Goal: Transaction & Acquisition: Purchase product/service

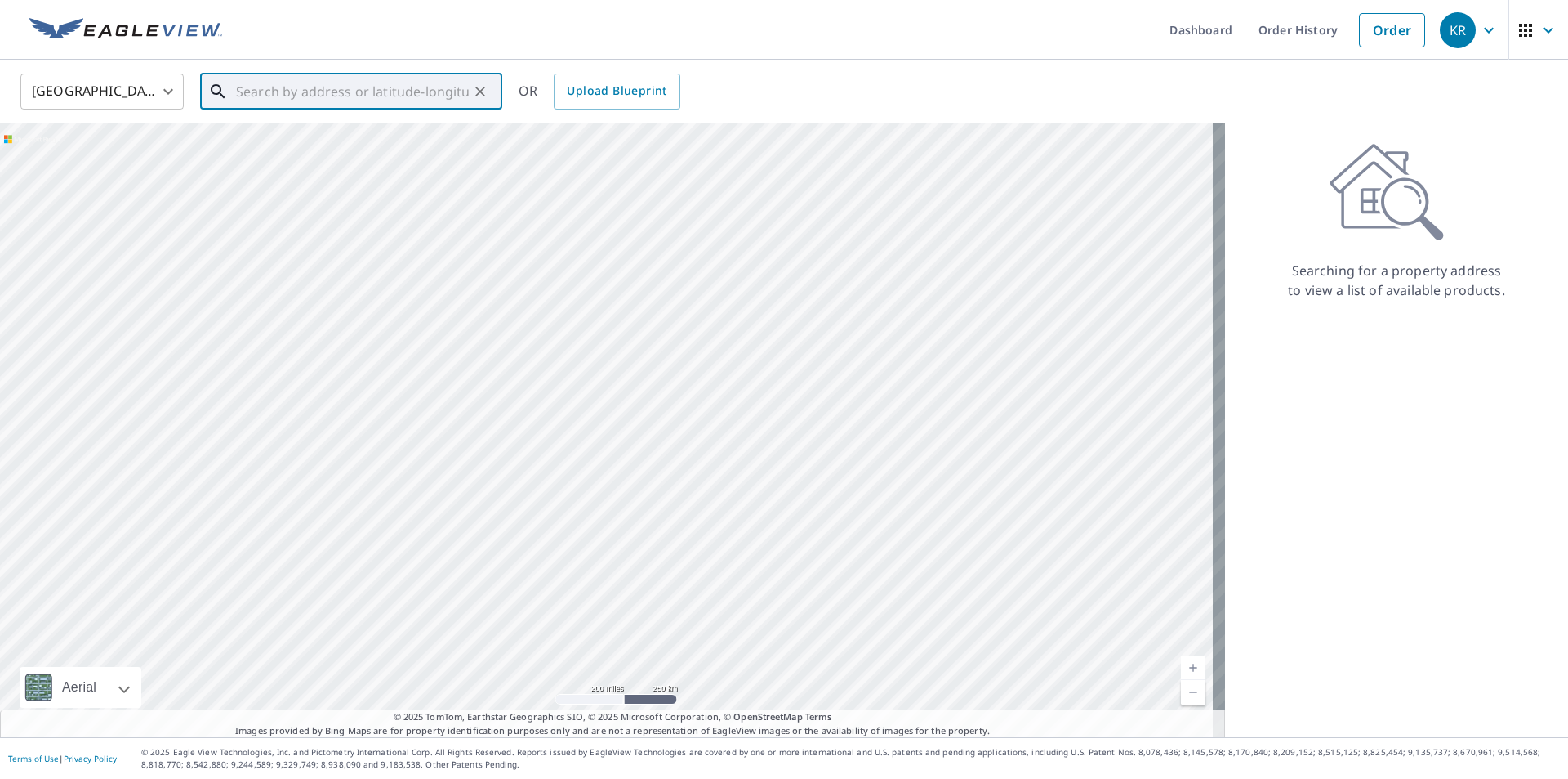
click at [290, 98] on input "text" at bounding box center [352, 92] width 232 height 45
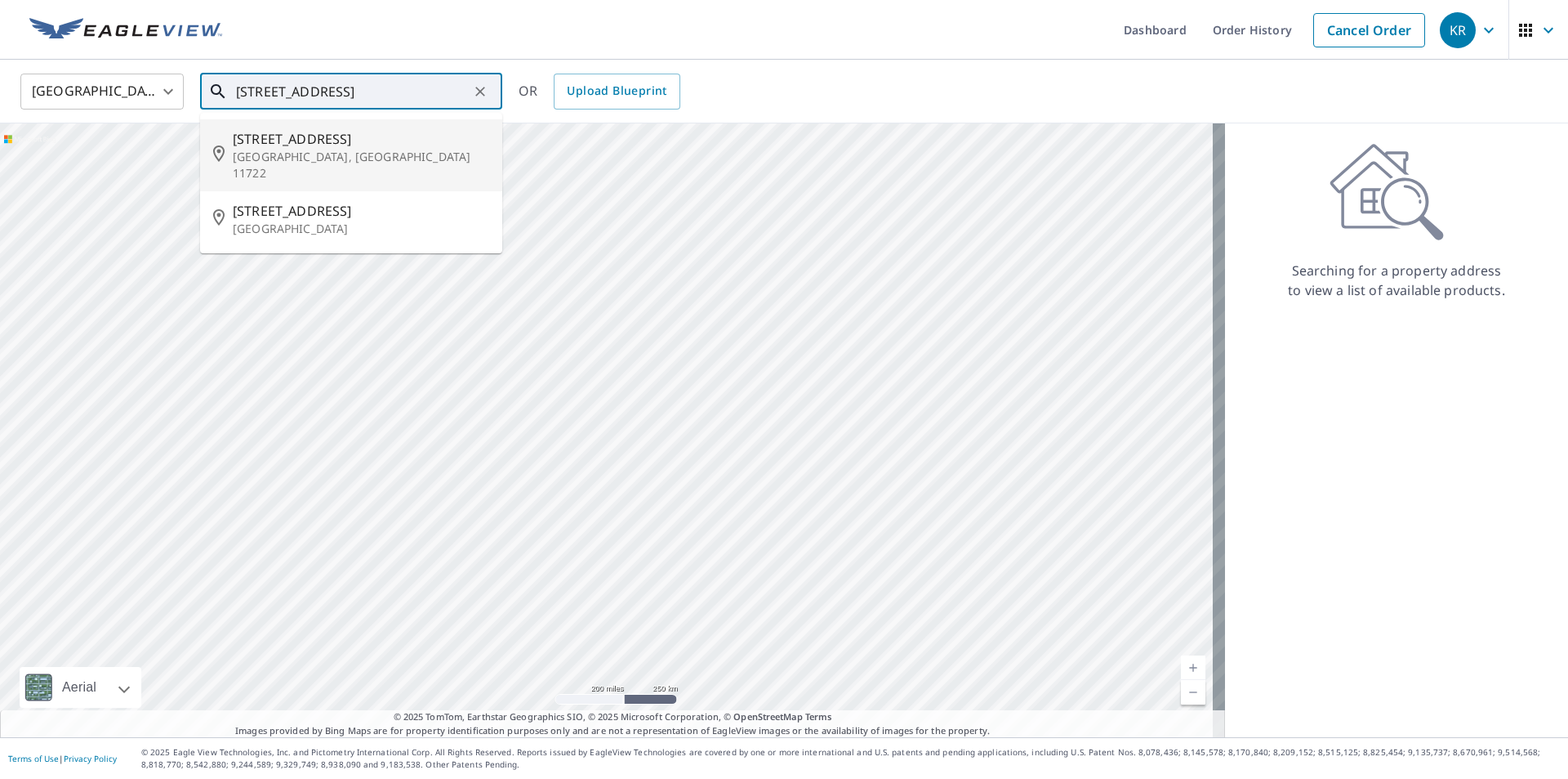
click at [263, 142] on span "[STREET_ADDRESS]" at bounding box center [360, 139] width 257 height 20
type input "[STREET_ADDRESS]"
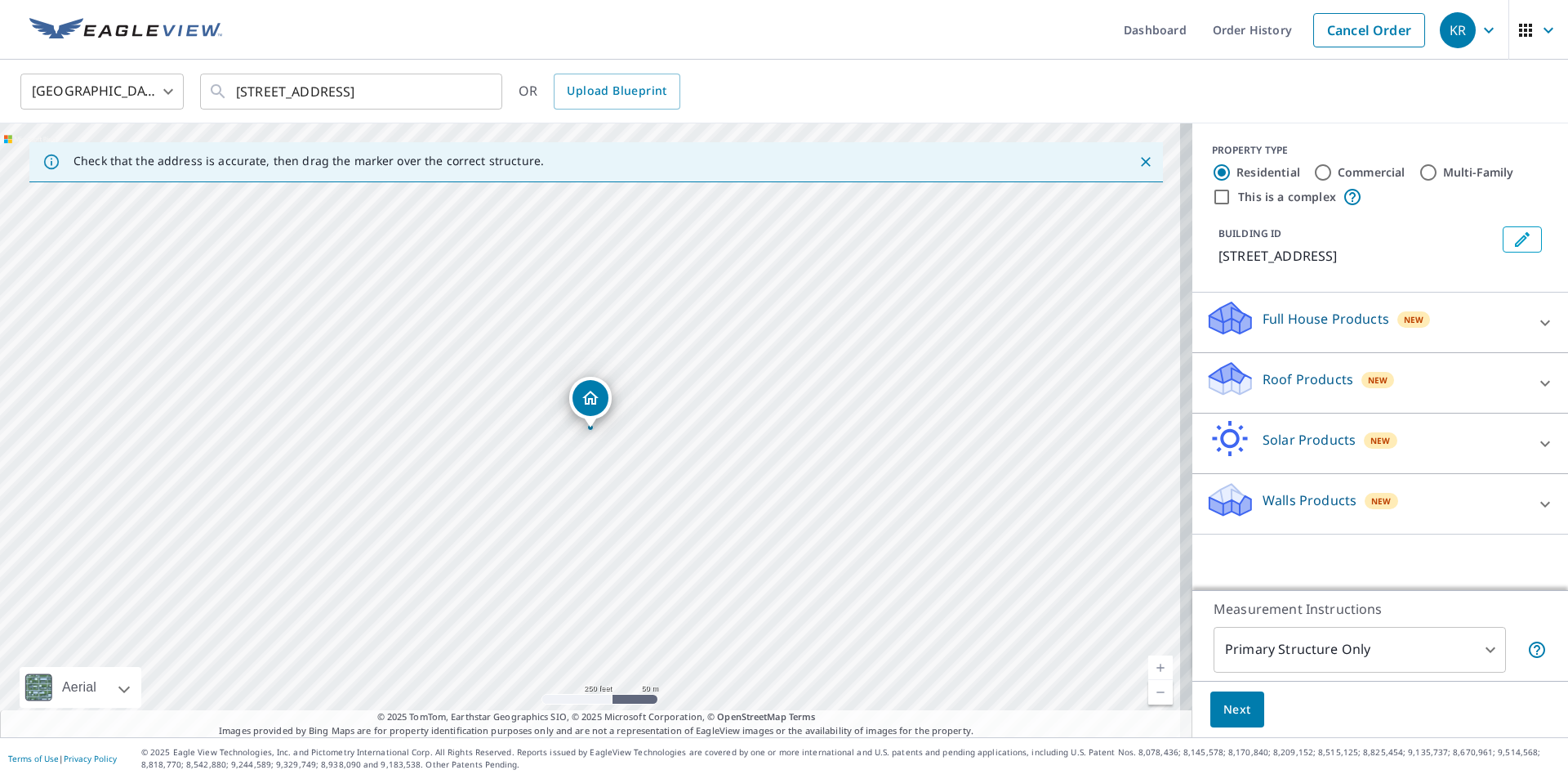
click at [1536, 383] on icon at bounding box center [1545, 383] width 20 height 20
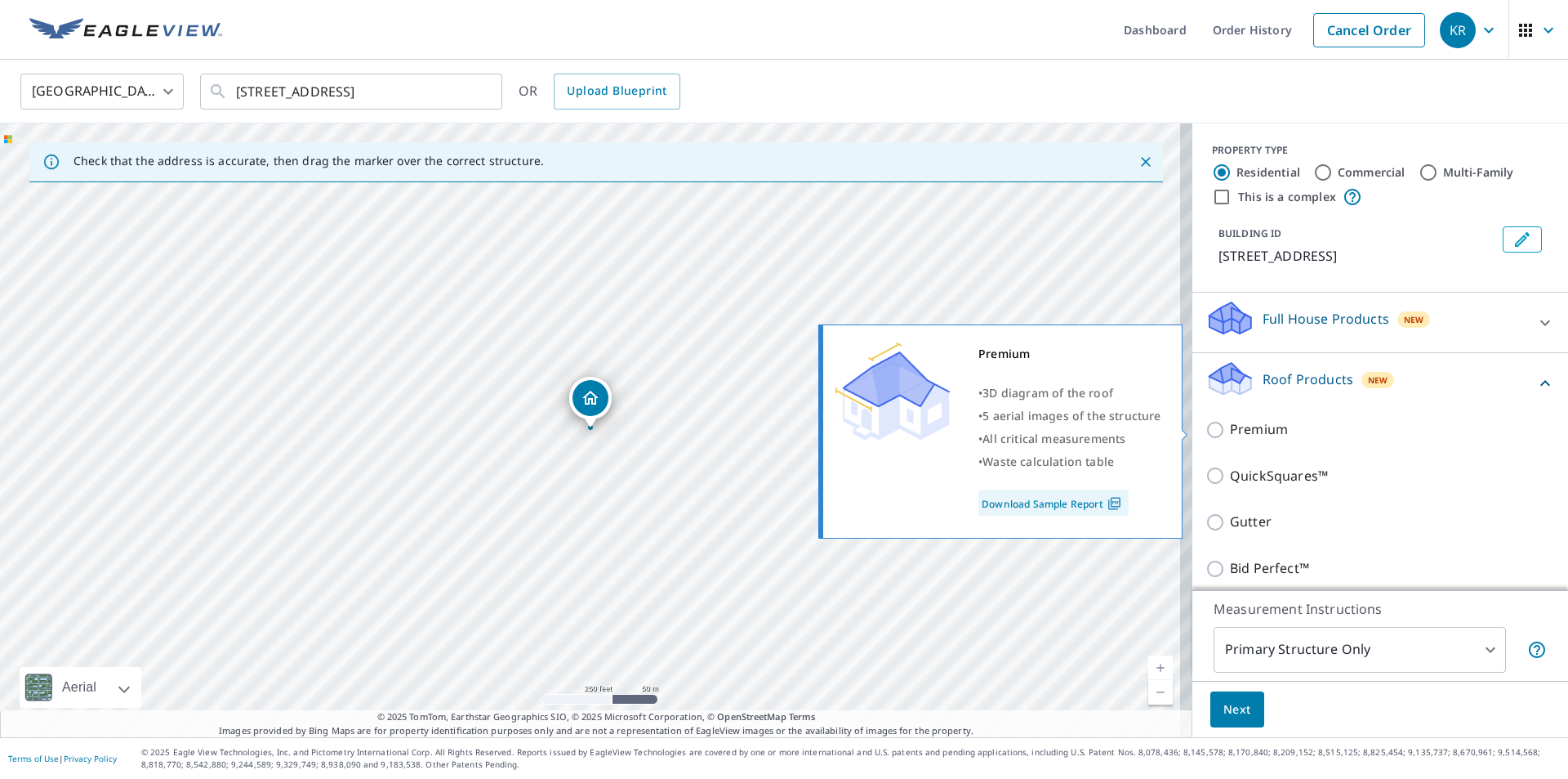
click at [1206, 429] on input "Premium" at bounding box center [1218, 429] width 25 height 20
checkbox input "true"
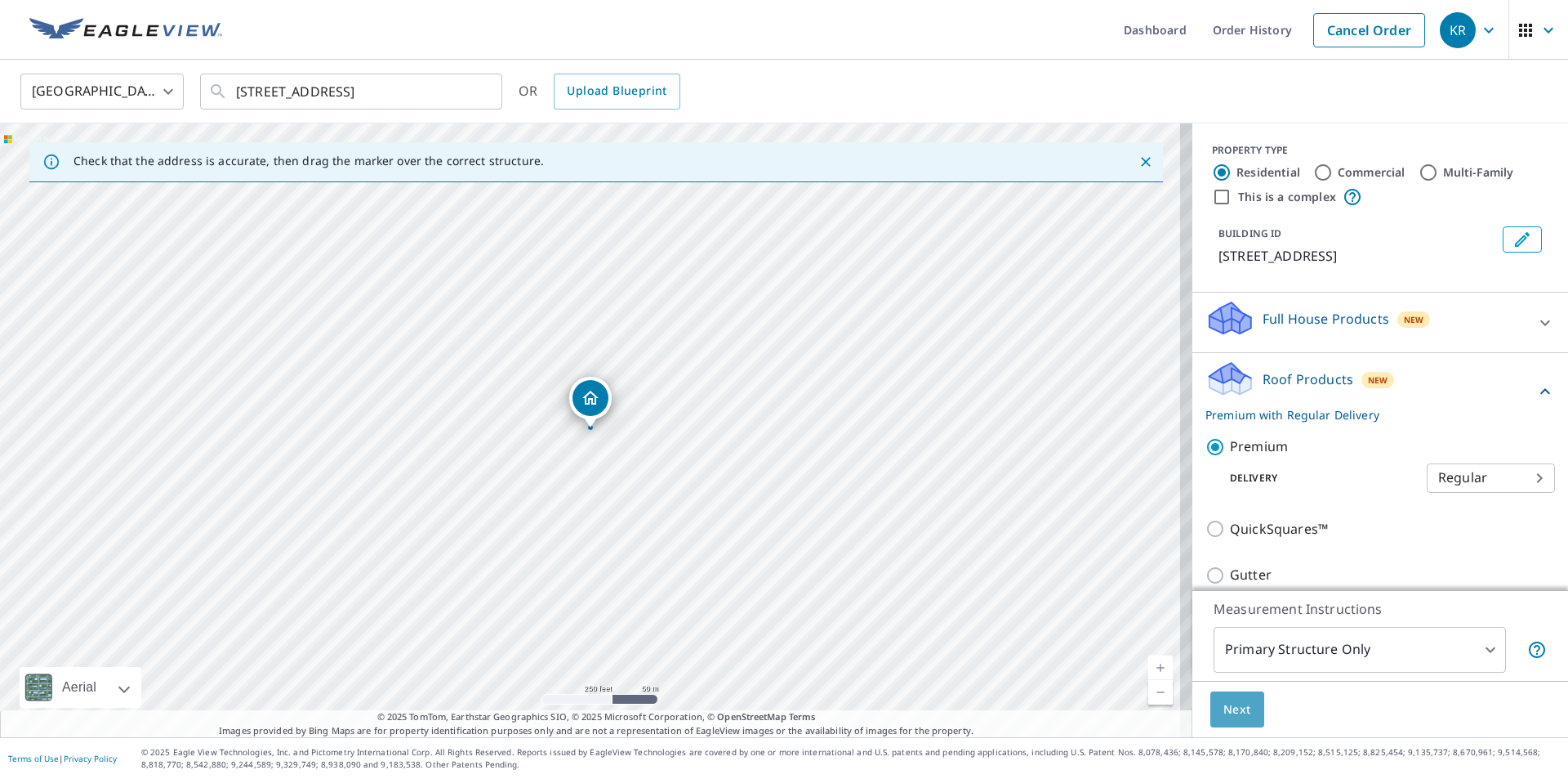
click at [1234, 709] on span "Next" at bounding box center [1237, 709] width 28 height 21
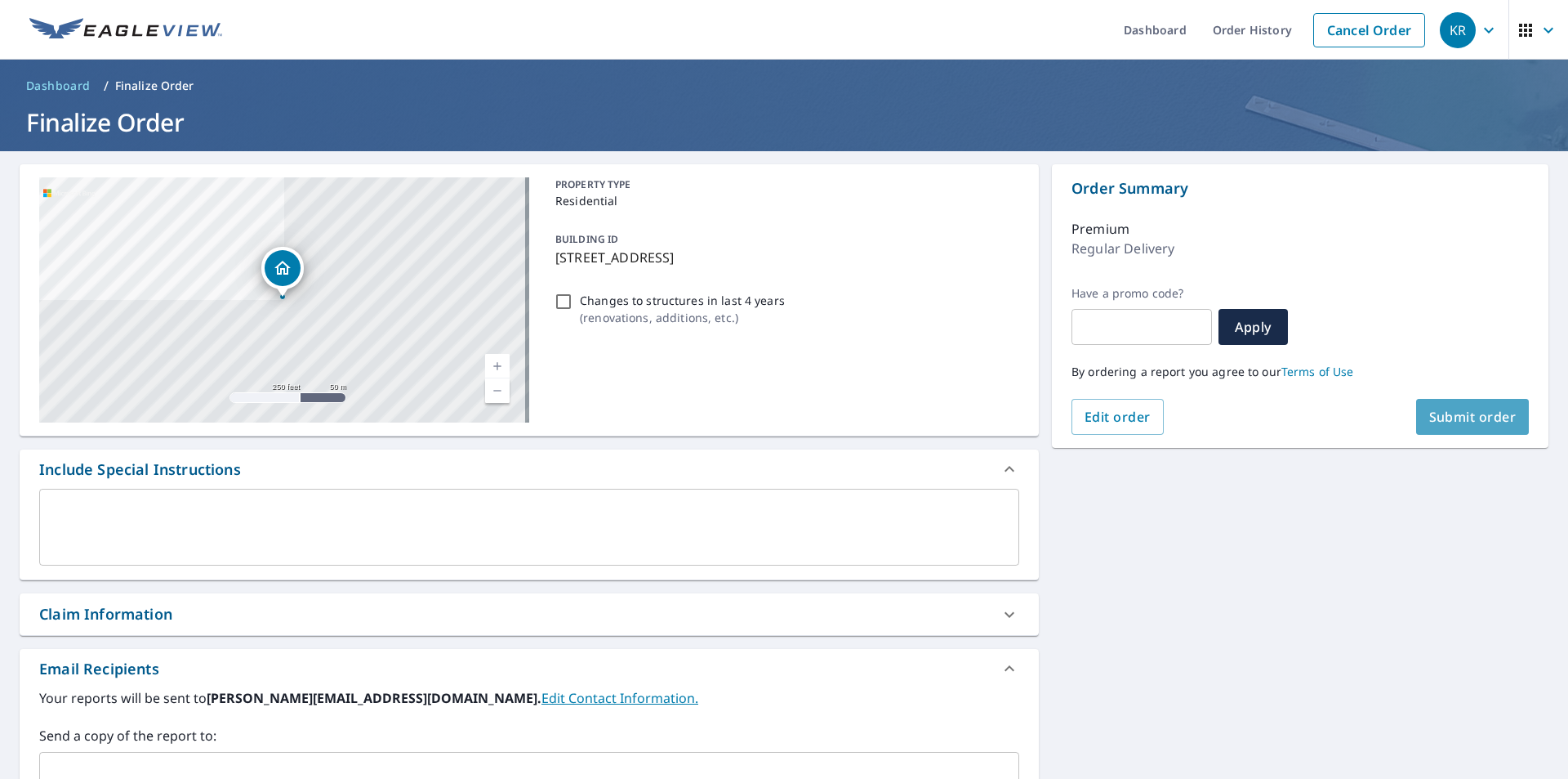
click at [1456, 420] on span "Submit order" at bounding box center [1473, 417] width 88 height 18
checkbox input "true"
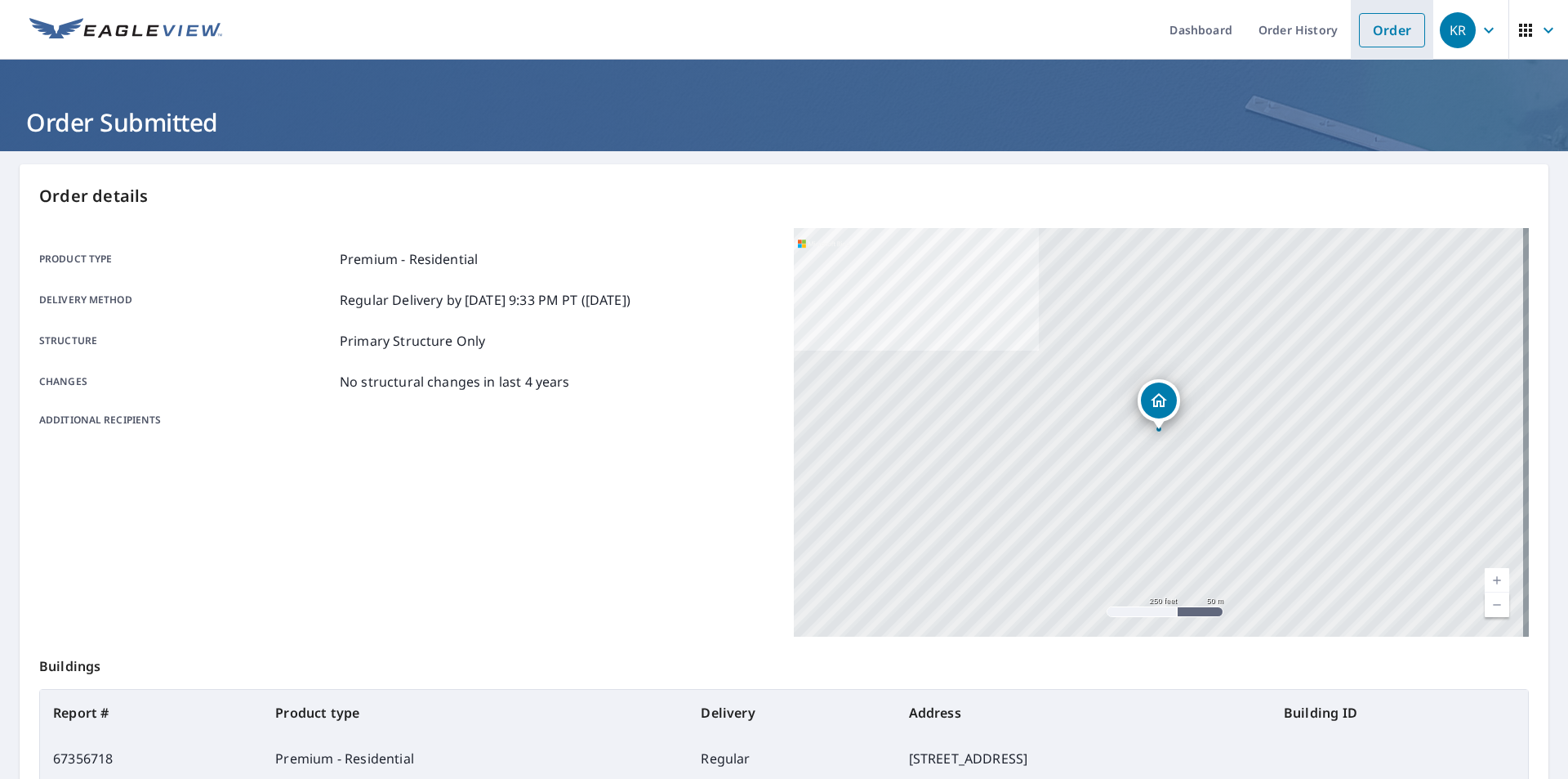
click at [1379, 38] on link "Order" at bounding box center [1392, 30] width 66 height 34
